Goal: Transaction & Acquisition: Purchase product/service

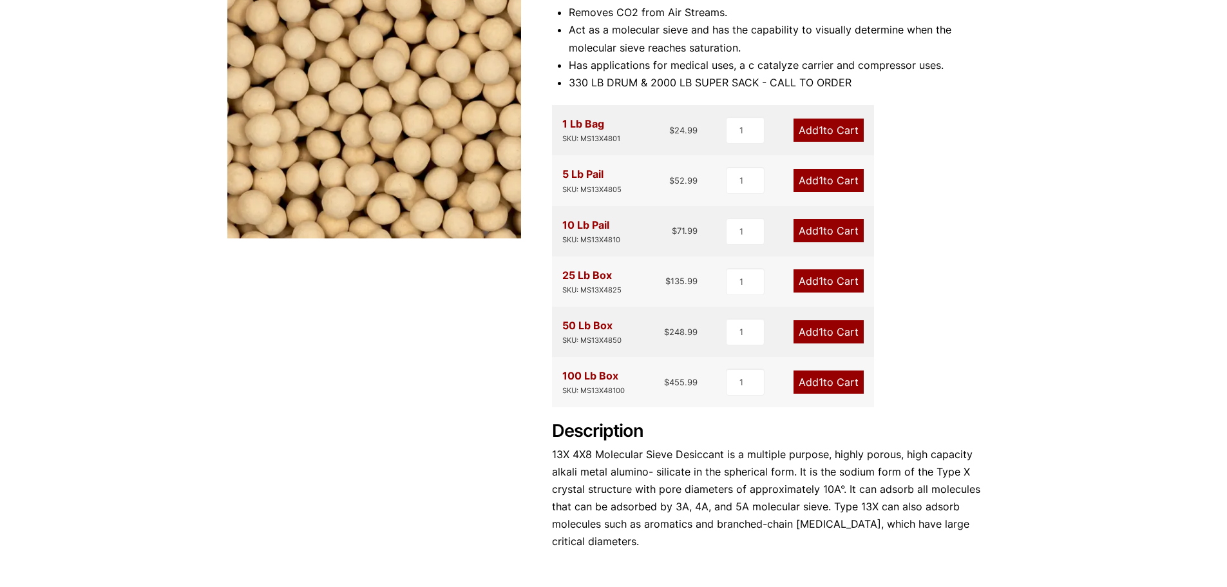
scroll to position [258, 0]
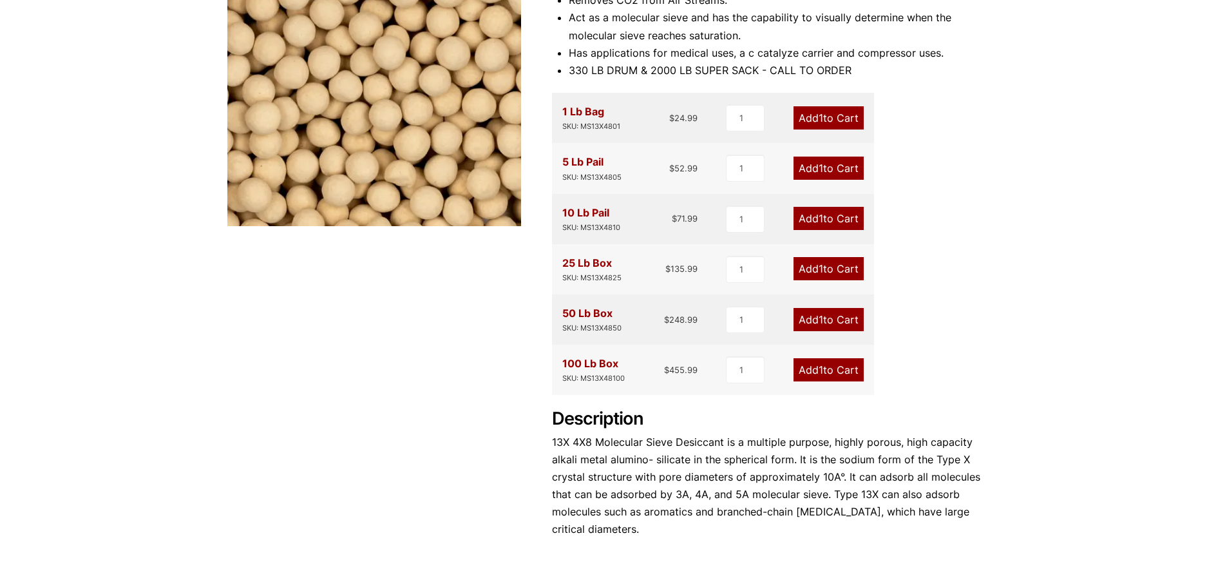
click at [848, 379] on link "Add 1 to Cart" at bounding box center [828, 369] width 70 height 23
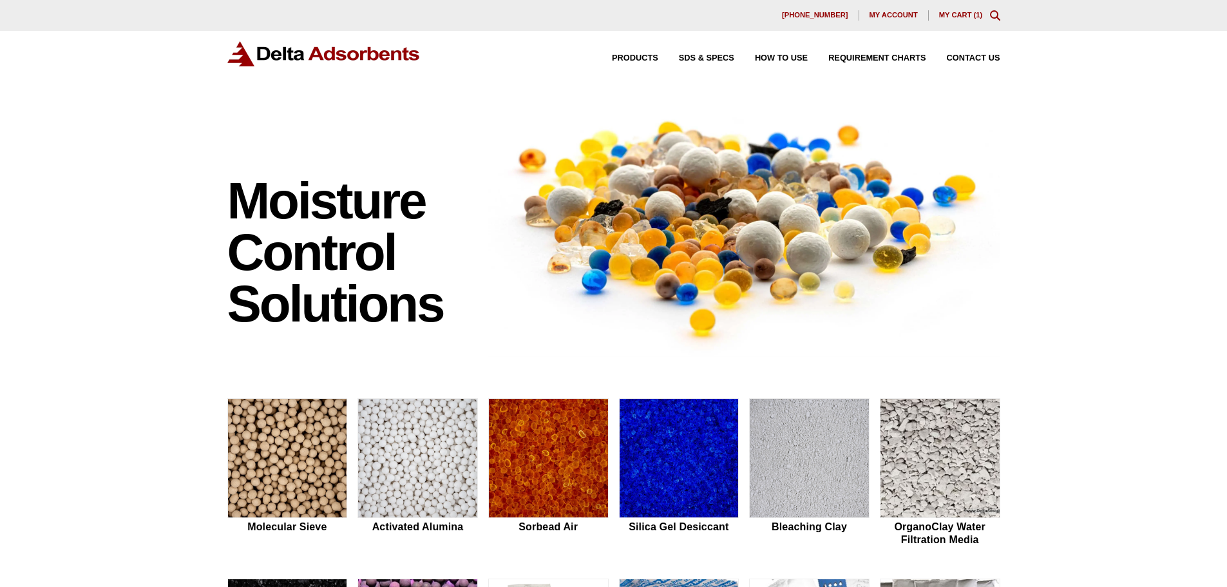
click at [958, 13] on link "My Cart ( 1 )" at bounding box center [961, 15] width 44 height 8
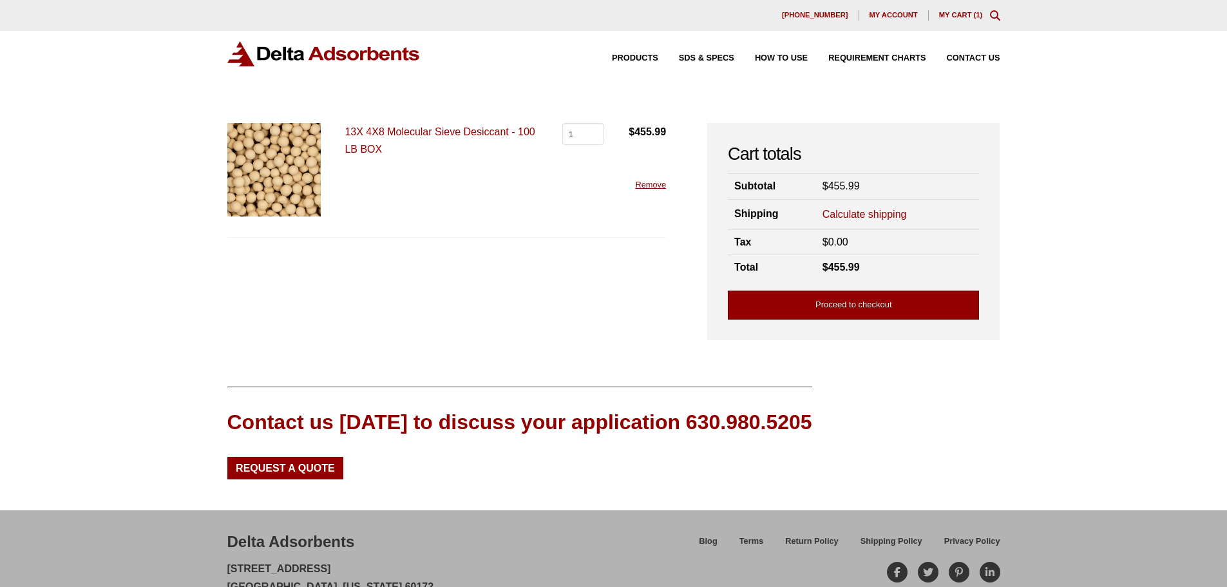
click at [835, 299] on link "Proceed to checkout" at bounding box center [853, 304] width 251 height 29
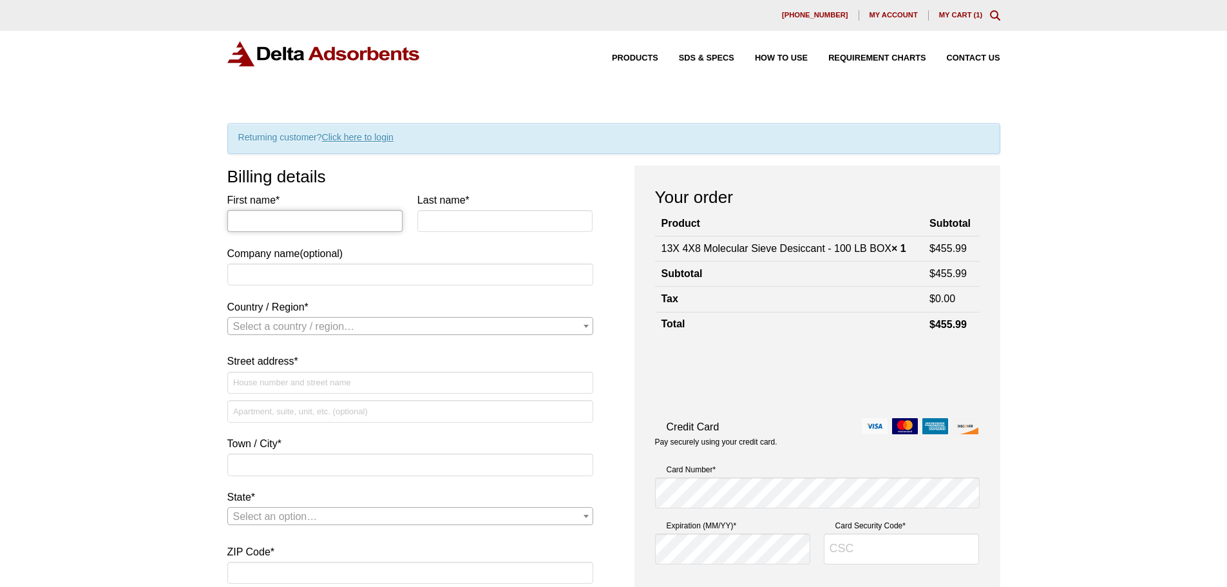
click at [313, 223] on input "First name *" at bounding box center [315, 221] width 176 height 22
type input "T"
type input "ETHELVINA"
type input "[PERSON_NAME]"
click at [395, 321] on span "Select a country / region…" at bounding box center [410, 326] width 365 height 18
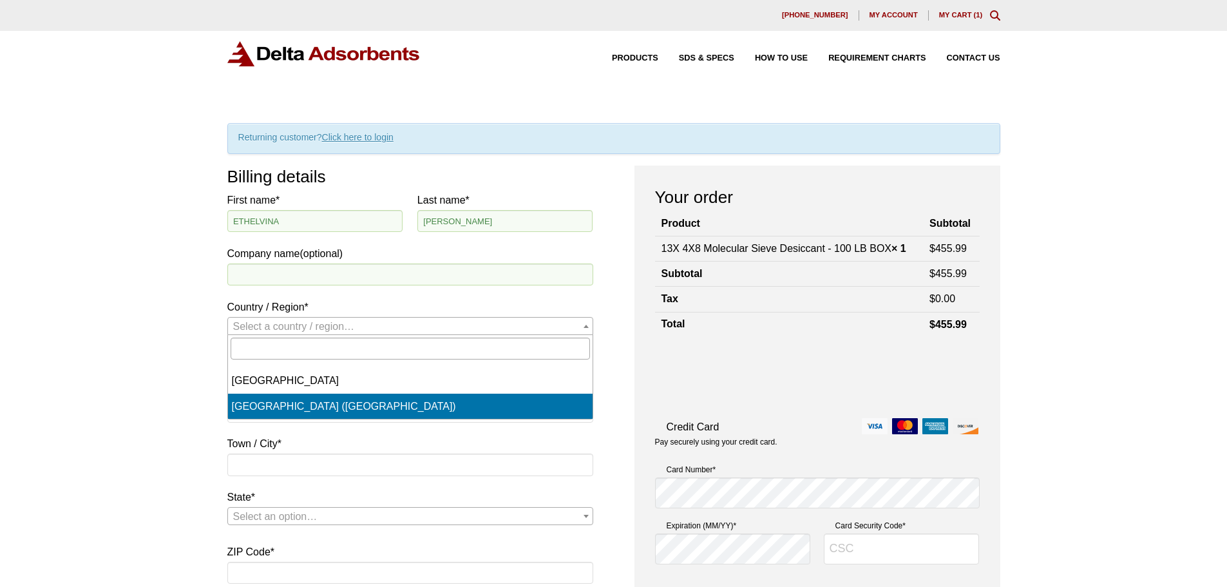
select select "US"
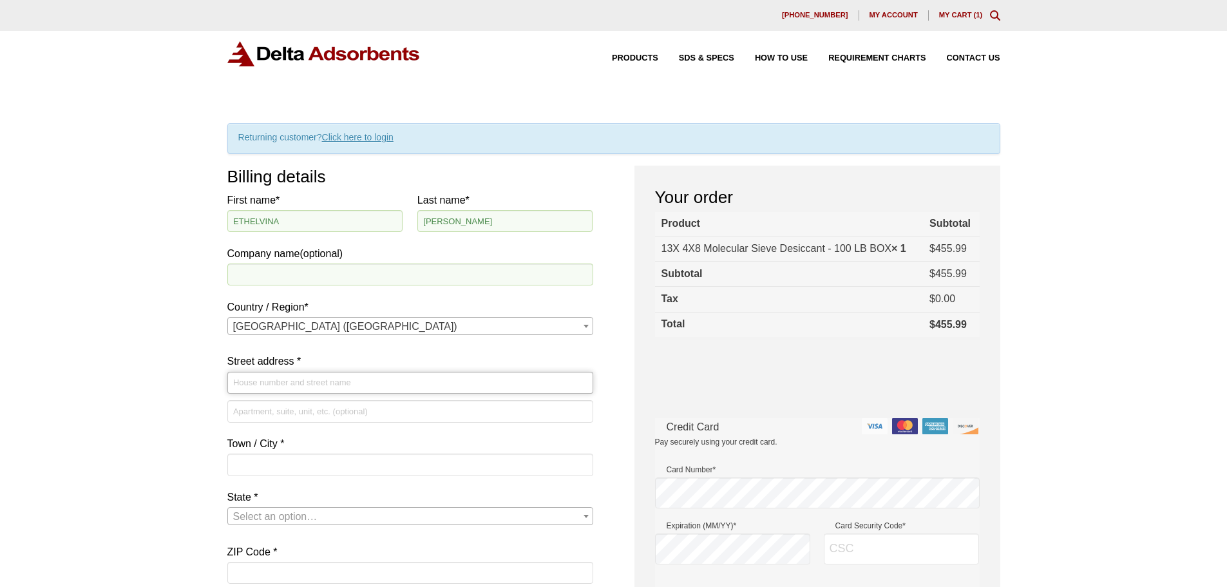
click at [359, 384] on input "Street address *" at bounding box center [410, 383] width 366 height 22
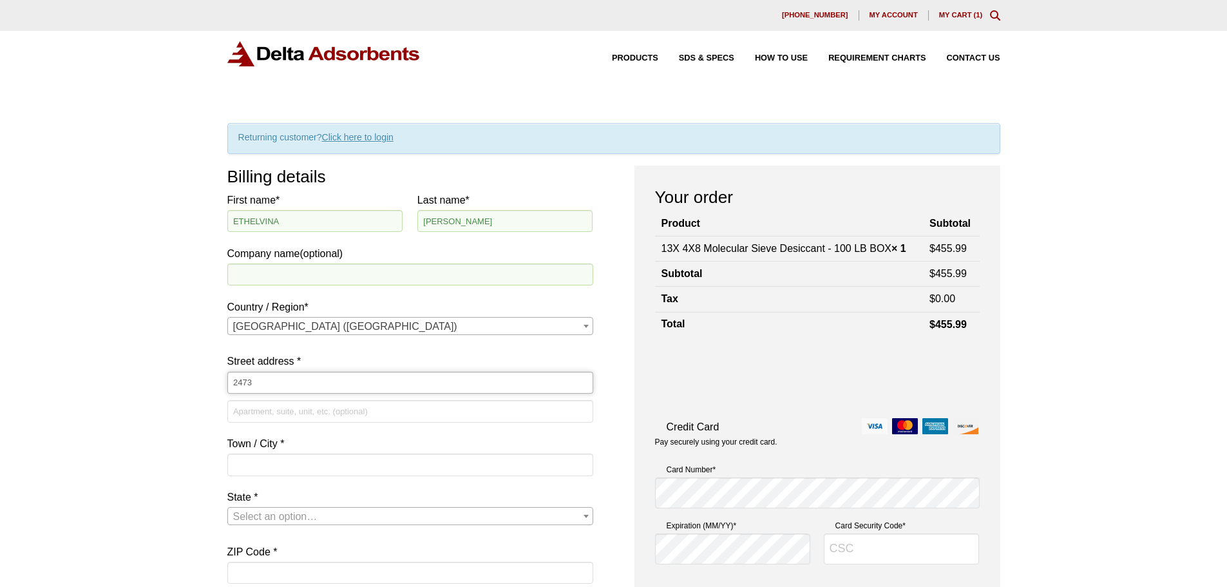
type input "[STREET_ADDRESS]"
click at [316, 468] on input "Town / City *" at bounding box center [410, 464] width 366 height 22
type input "EL PASO"
click at [276, 526] on p "State * Select an option… [US_STATE] [US_STATE] [US_STATE] [US_STATE] [US_STATE…" at bounding box center [410, 512] width 366 height 48
click at [273, 524] on span "Select an option…" at bounding box center [410, 516] width 365 height 18
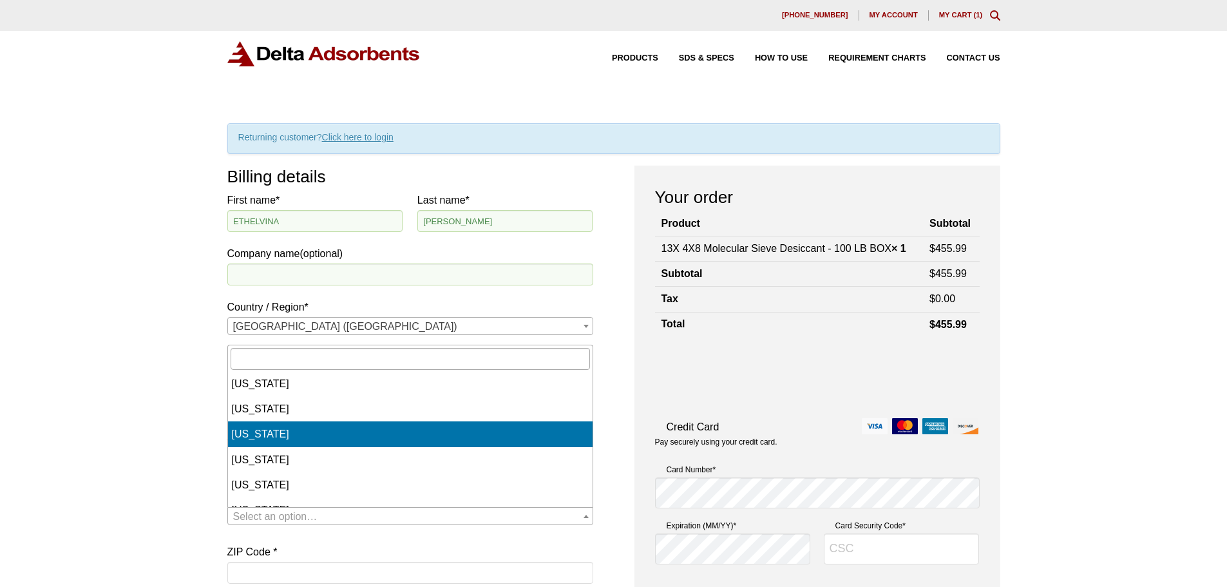
scroll to position [1041, 0]
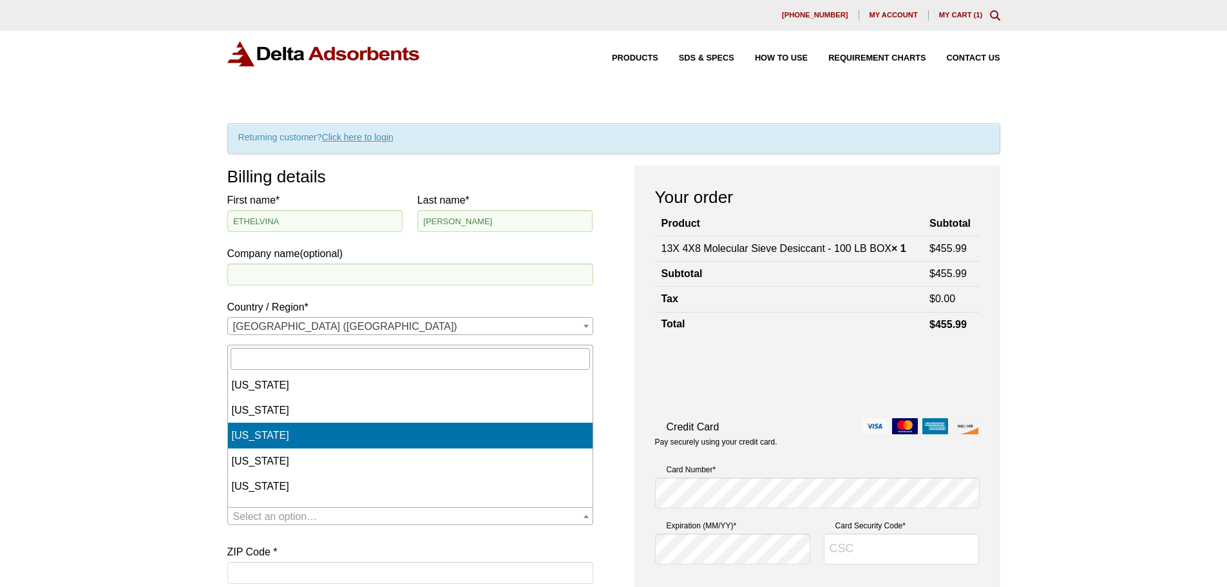
select select "[GEOGRAPHIC_DATA]"
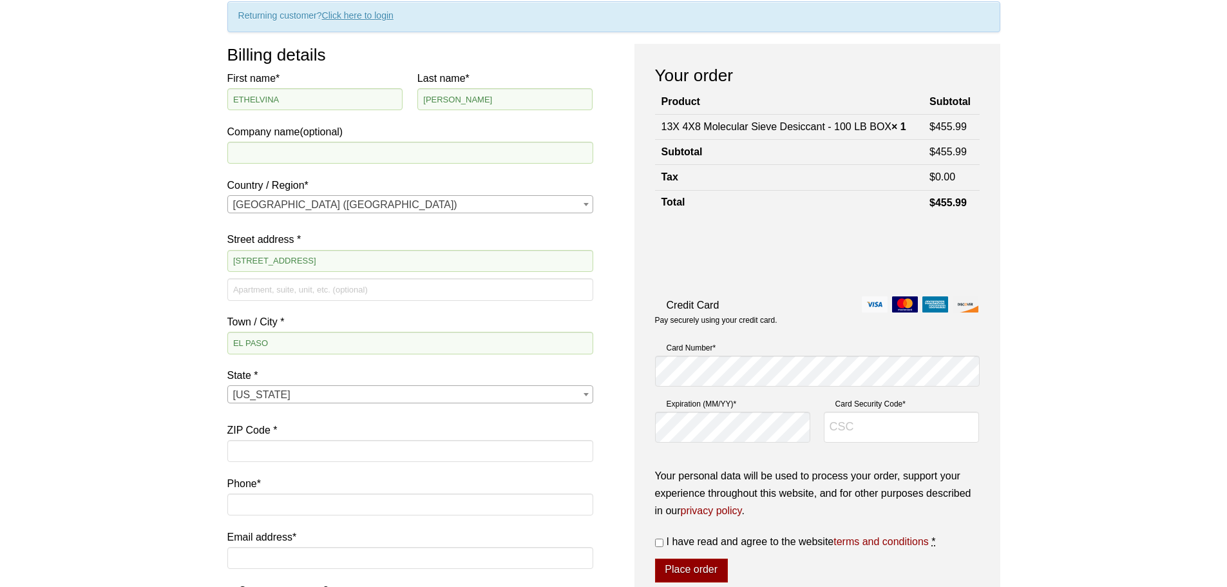
scroll to position [129, 0]
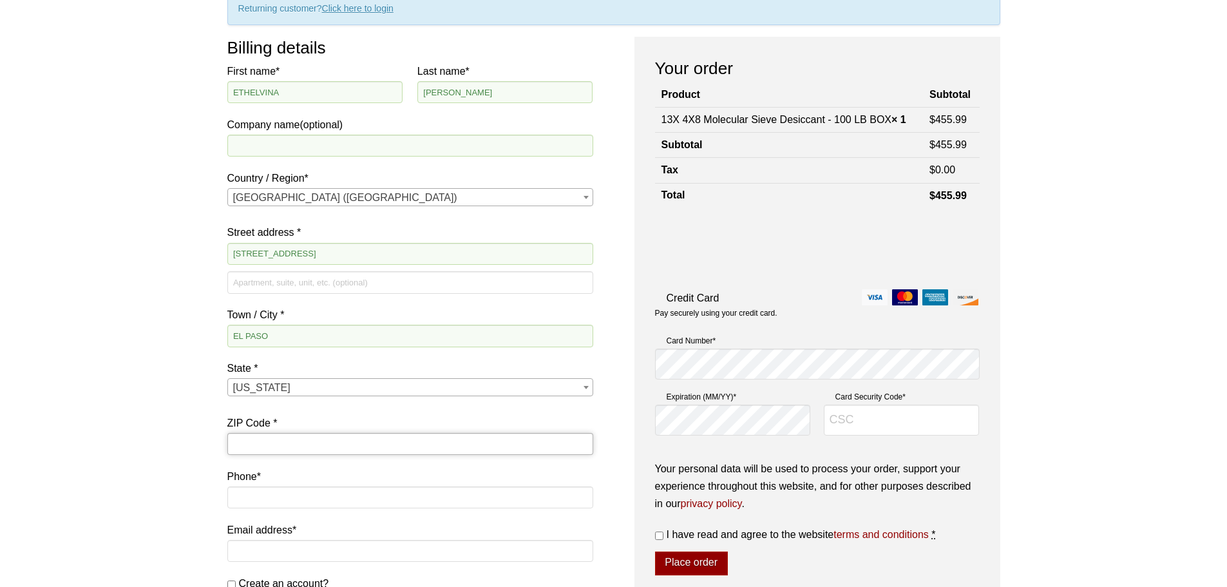
click at [265, 441] on input "ZIP Code *" at bounding box center [410, 444] width 366 height 22
type input "79938"
click at [270, 507] on input "Phone *" at bounding box center [410, 497] width 366 height 22
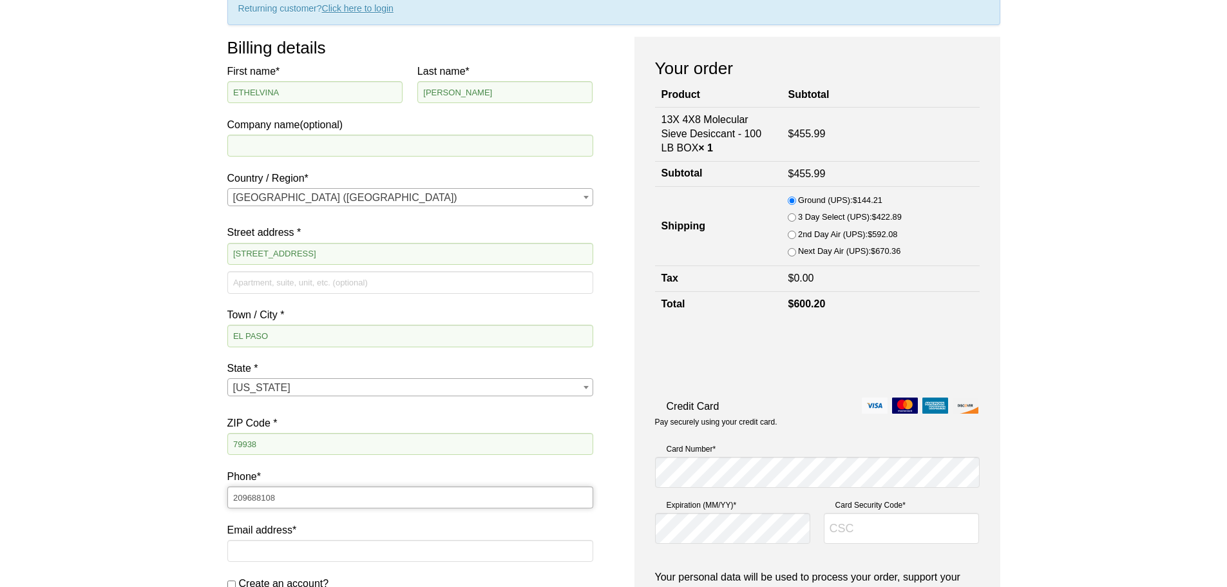
type input "209688108"
click at [260, 553] on input "Email address *" at bounding box center [410, 551] width 366 height 22
type input "[EMAIL_ADDRESS][DOMAIN_NAME]"
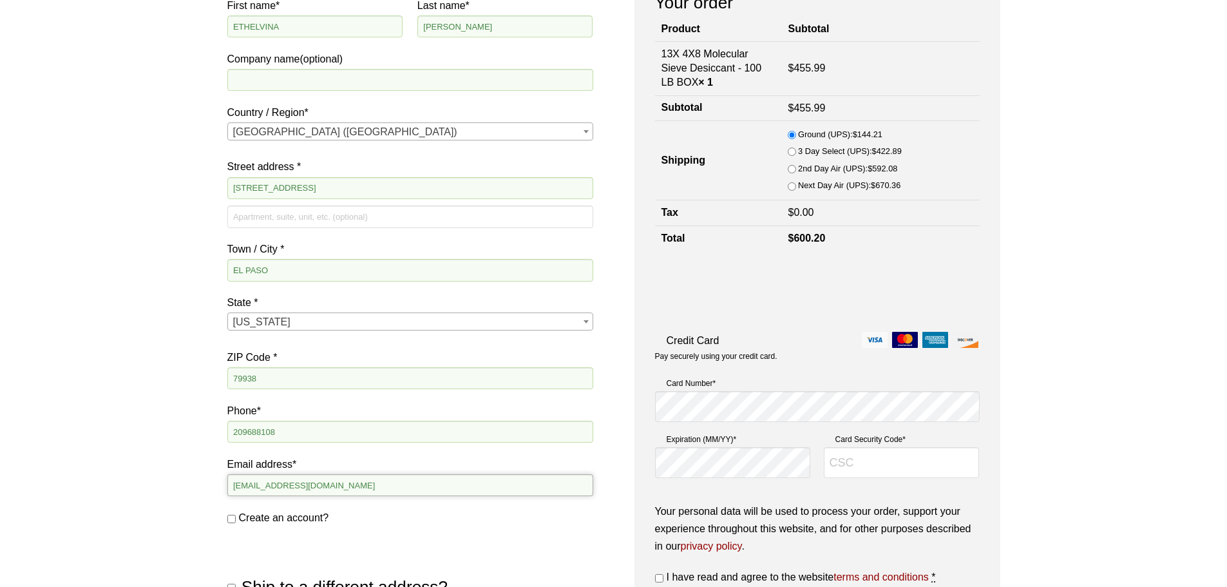
scroll to position [193, 0]
